Goal: Information Seeking & Learning: Find specific fact

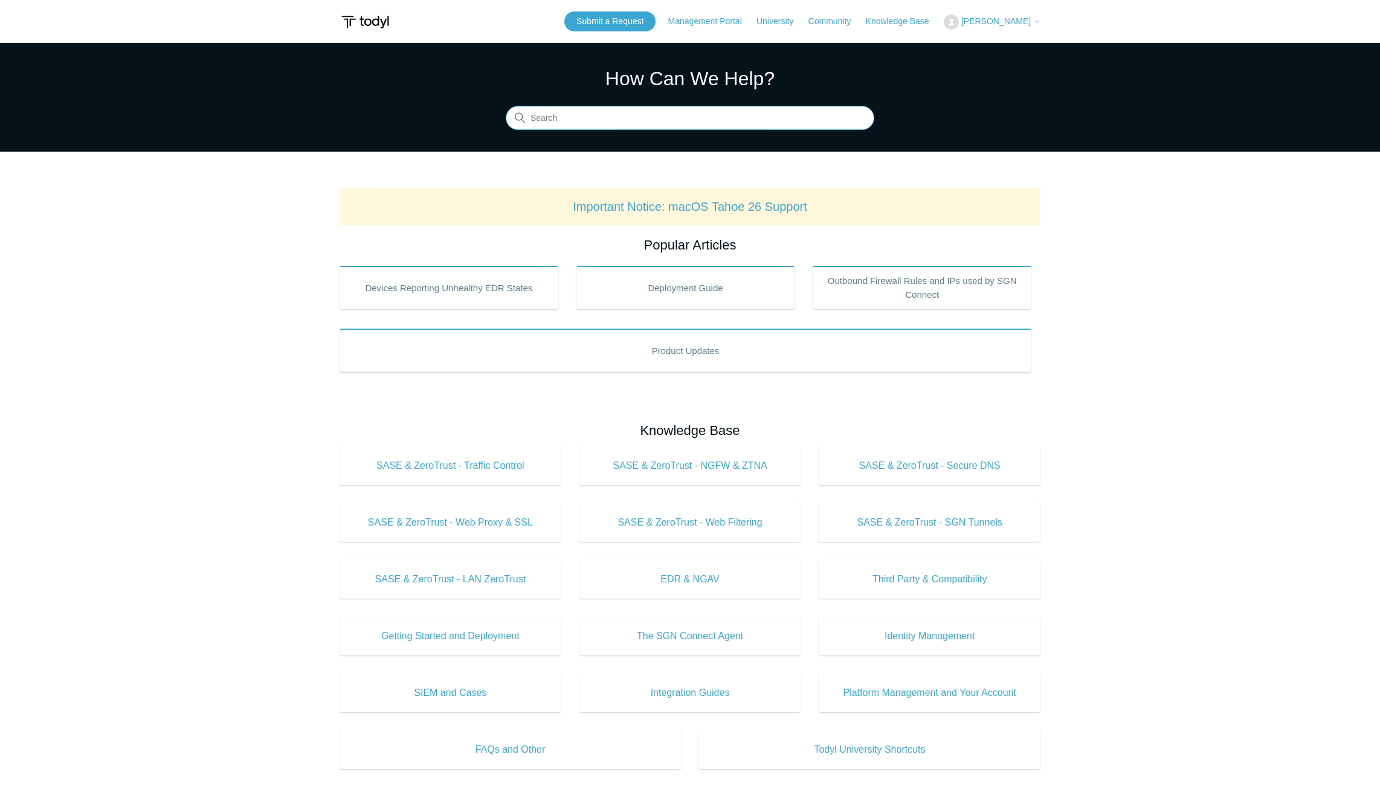
click at [610, 115] on input "Search" at bounding box center [690, 118] width 369 height 24
type input "condit"
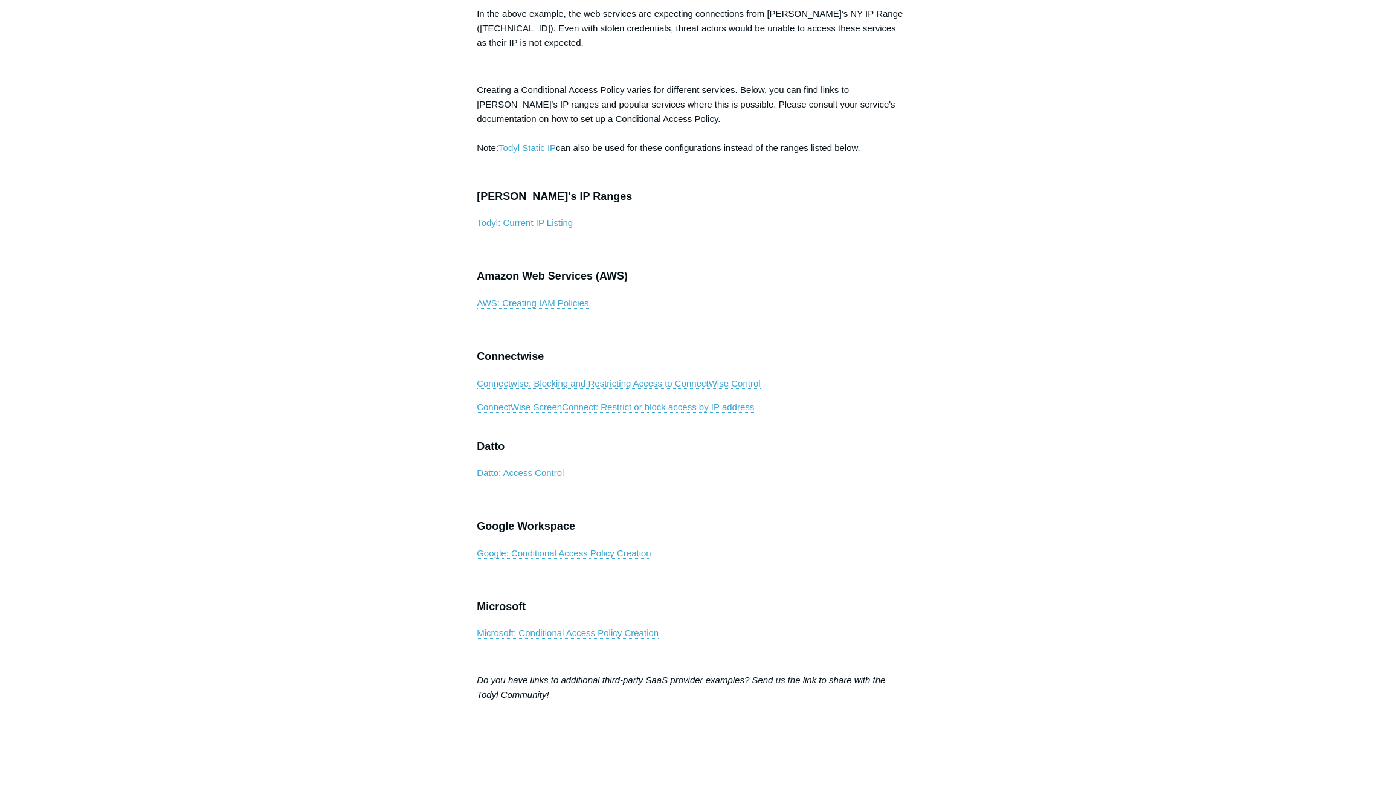
scroll to position [363, 0]
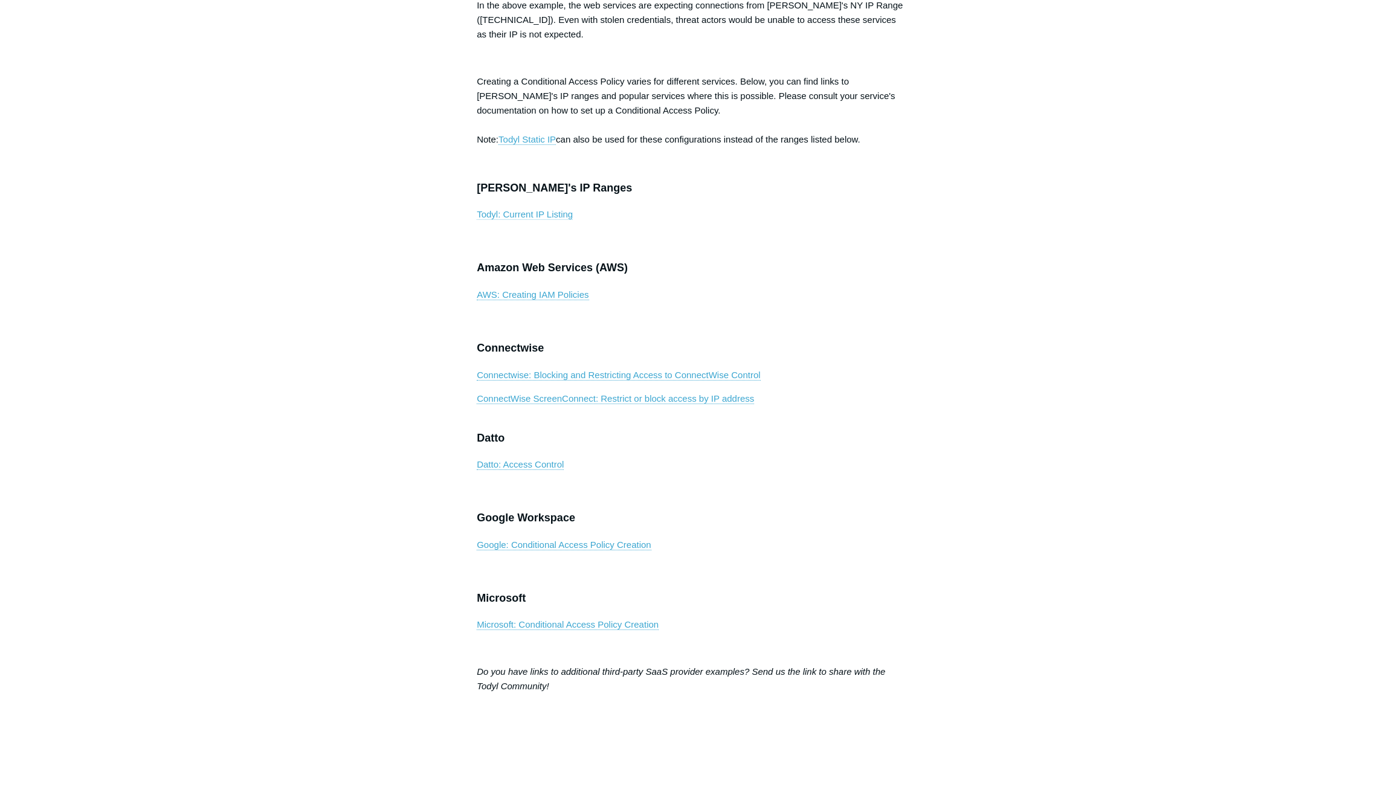
click at [514, 220] on link "Todyl: Current IP Listing" at bounding box center [525, 214] width 96 height 11
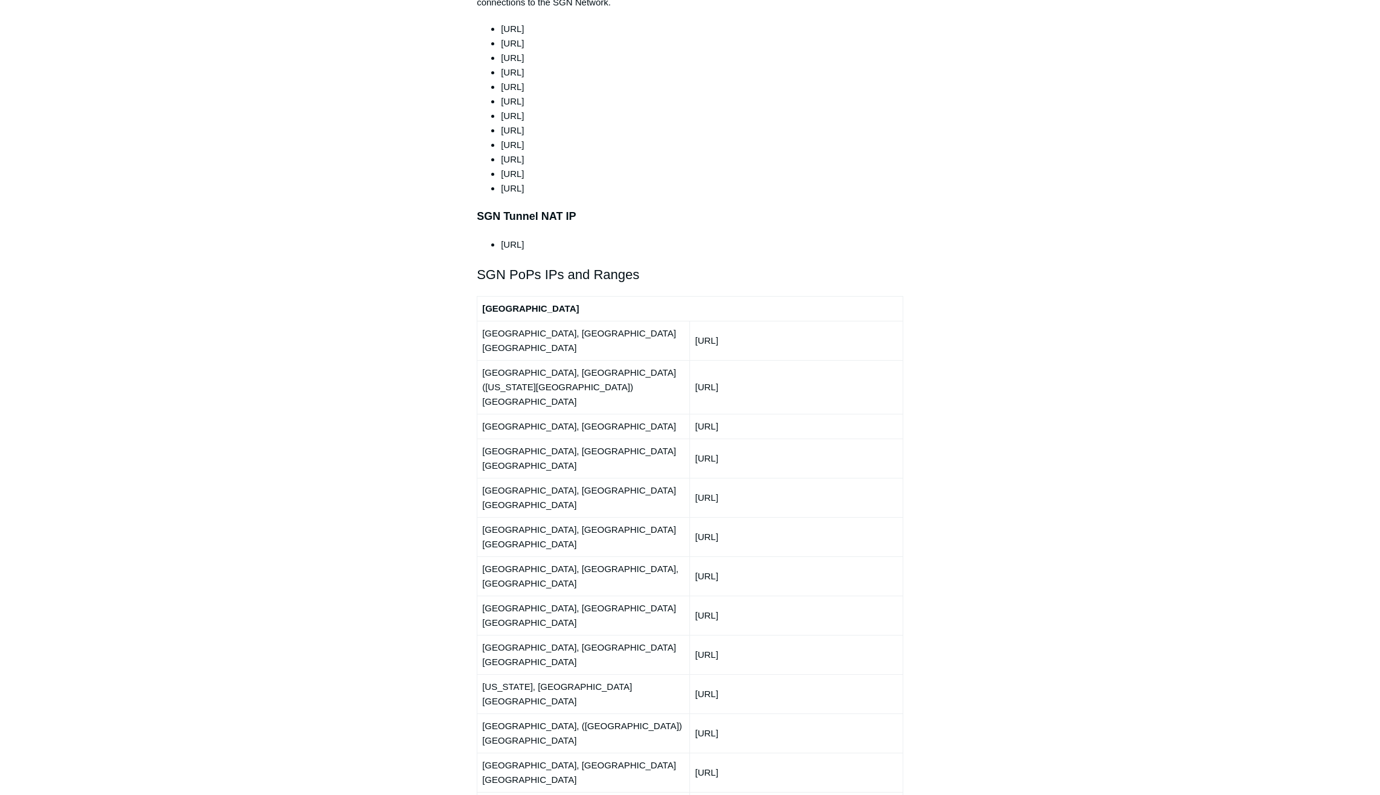
scroll to position [1269, 0]
